Goal: Navigation & Orientation: Find specific page/section

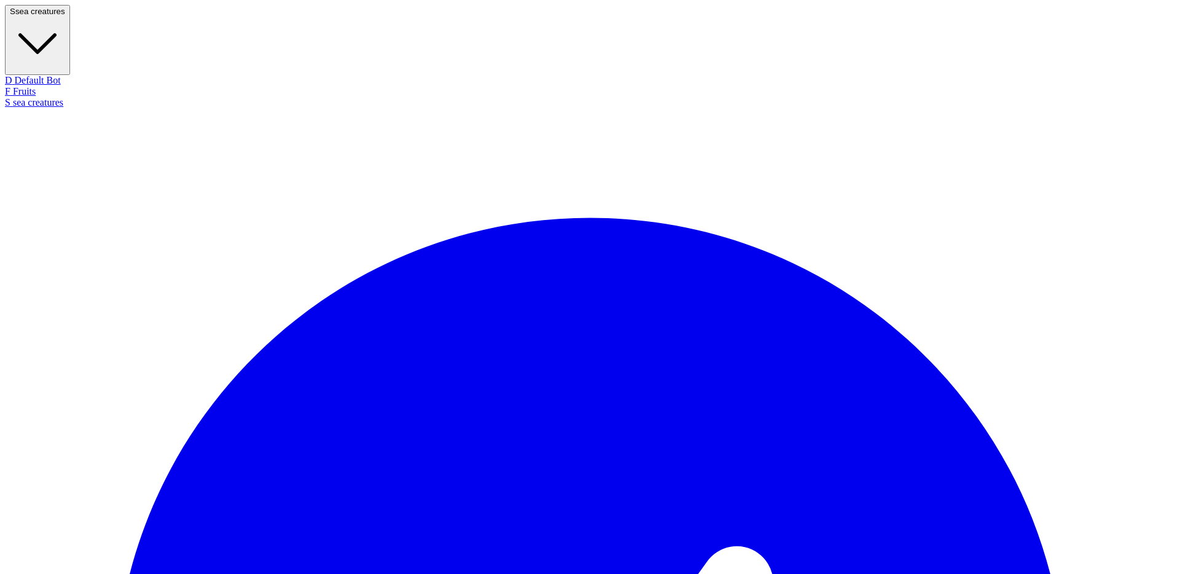
click at [70, 14] on button "S sea creatures" at bounding box center [37, 40] width 65 height 70
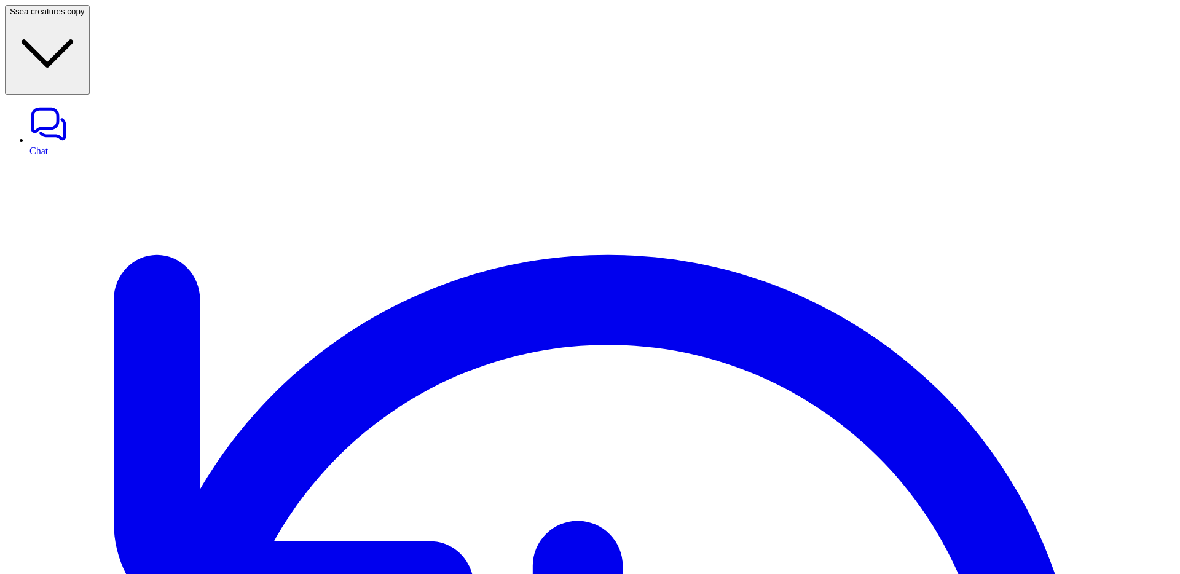
type textarea "**********"
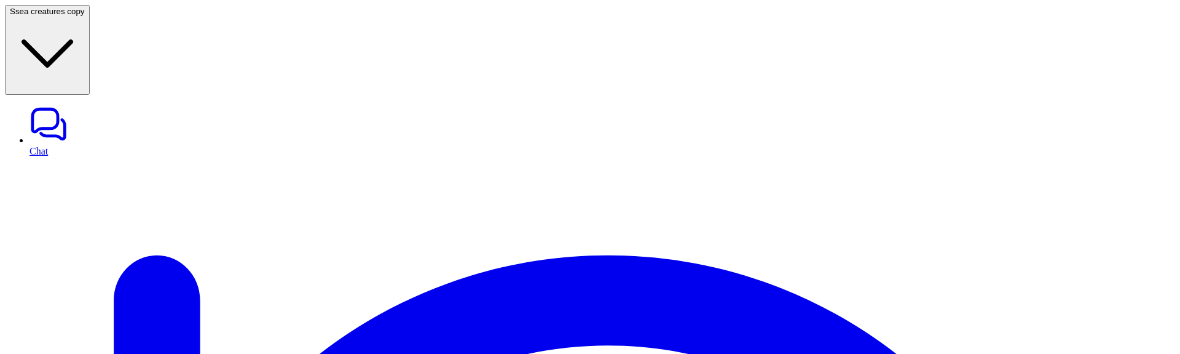
click at [90, 19] on button "S sea creatures copy" at bounding box center [47, 50] width 85 height 90
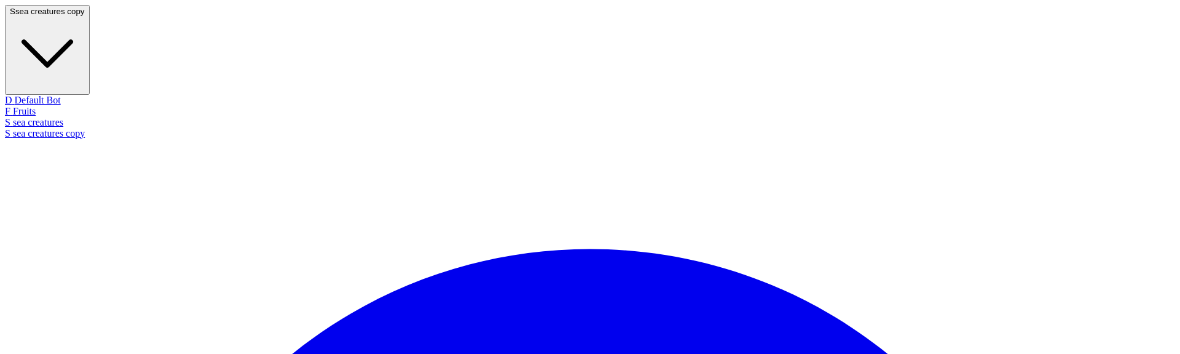
click at [90, 18] on button "S sea creatures copy" at bounding box center [47, 50] width 85 height 90
